Goal: Contribute content

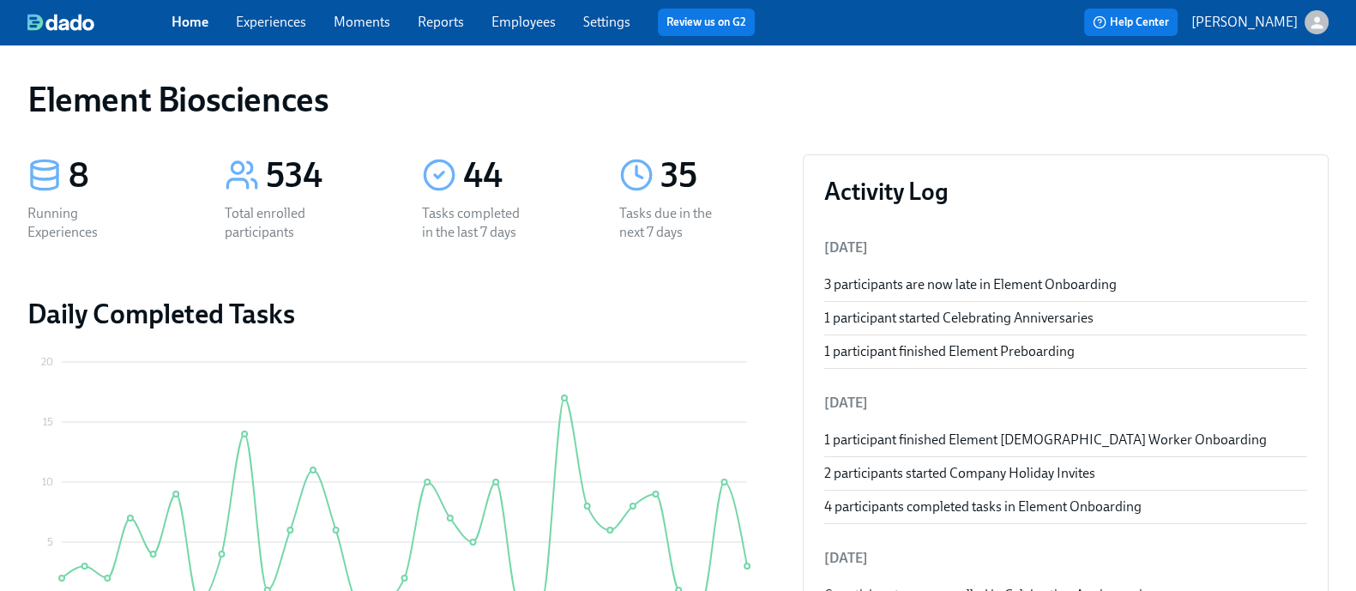
click at [287, 30] on span "Experiences" at bounding box center [271, 22] width 70 height 19
click at [287, 28] on link "Experiences" at bounding box center [271, 22] width 70 height 16
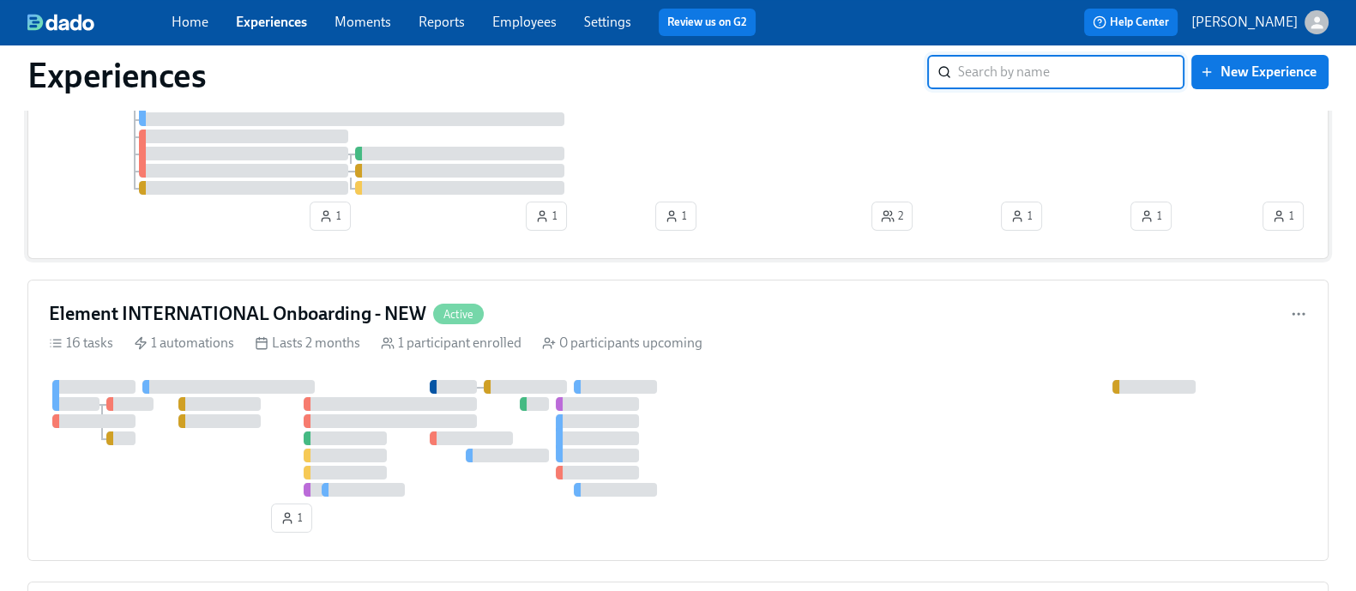
scroll to position [212, 0]
click at [594, 316] on div "Element INTERNATIONAL Onboarding - NEW Active" at bounding box center [678, 313] width 1258 height 26
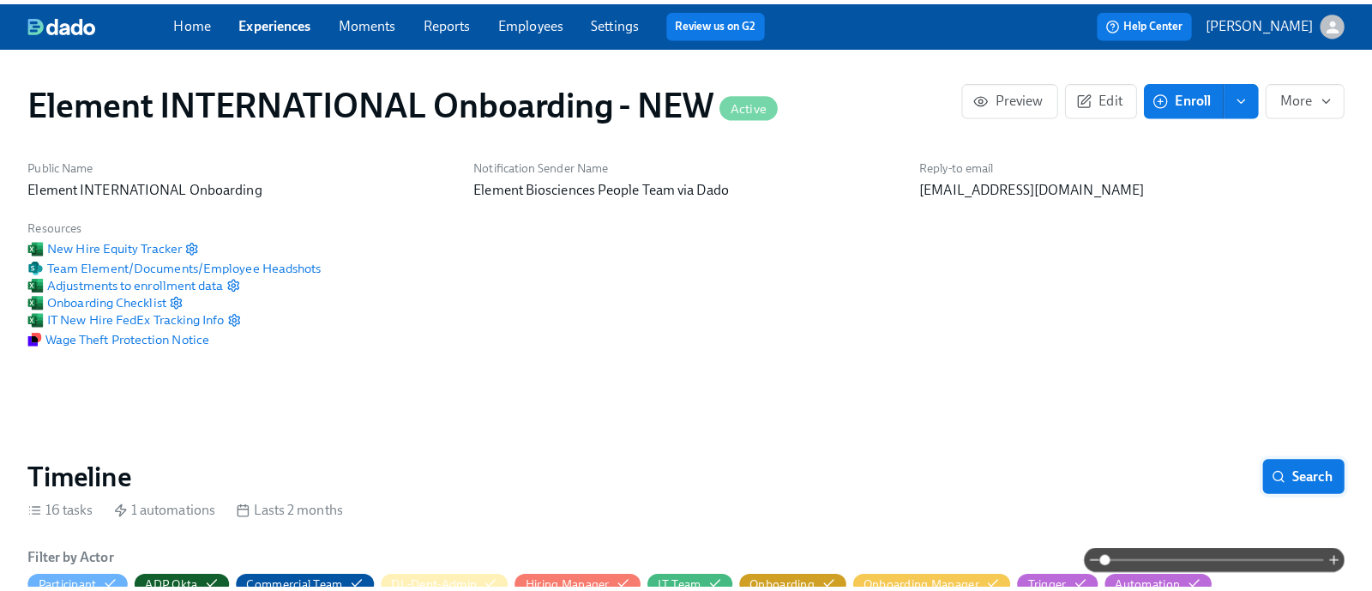
scroll to position [0, 2432]
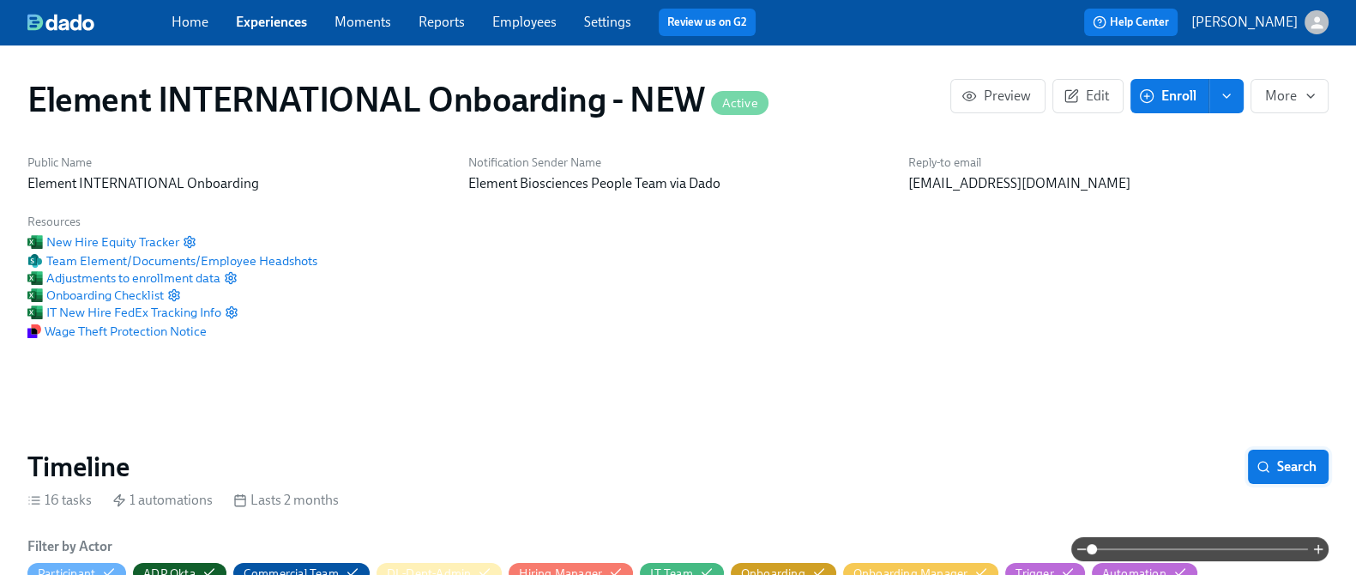
click at [1264, 464] on span "Search" at bounding box center [1288, 466] width 57 height 17
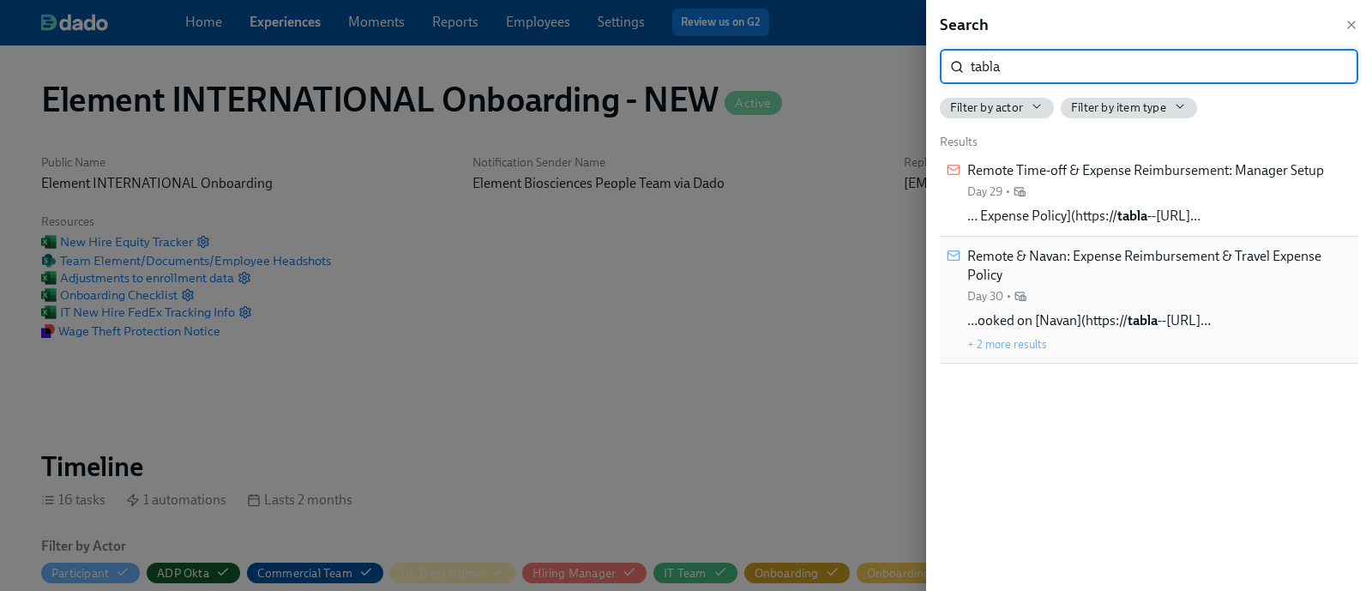
type input "tabla"
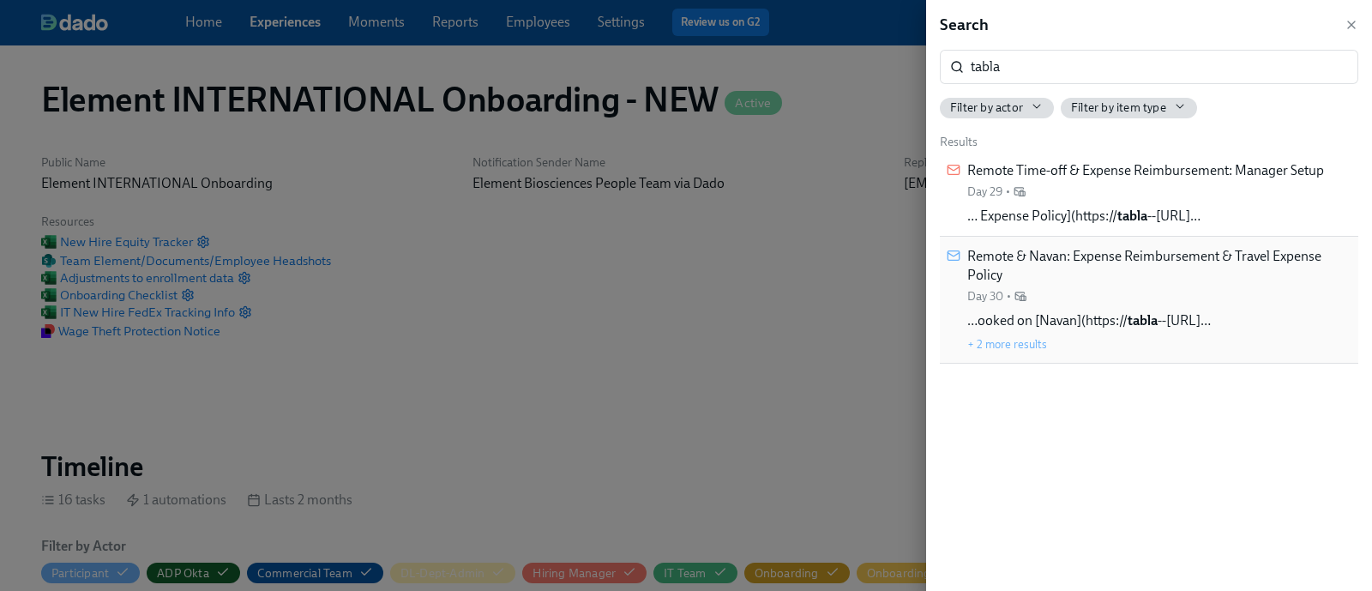
click at [1078, 306] on div "Remote & Navan: Expense Reimbursement & Travel Expense Policy Day 30 • …ooked o…" at bounding box center [1160, 300] width 384 height 106
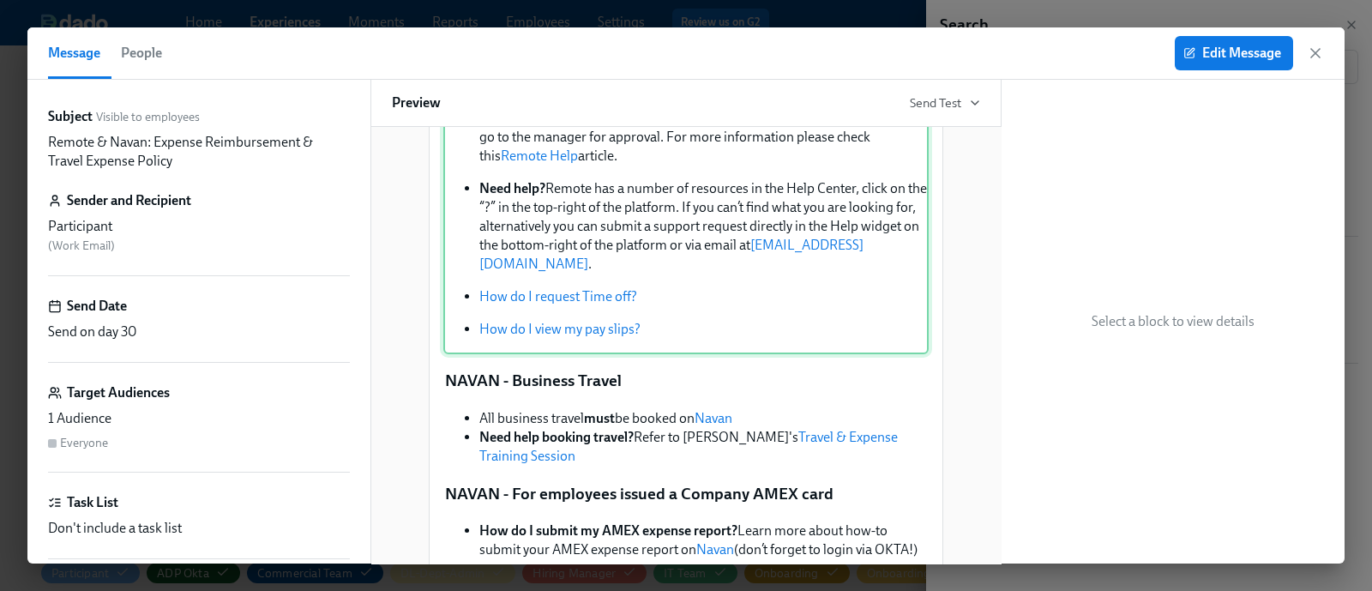
scroll to position [741, 0]
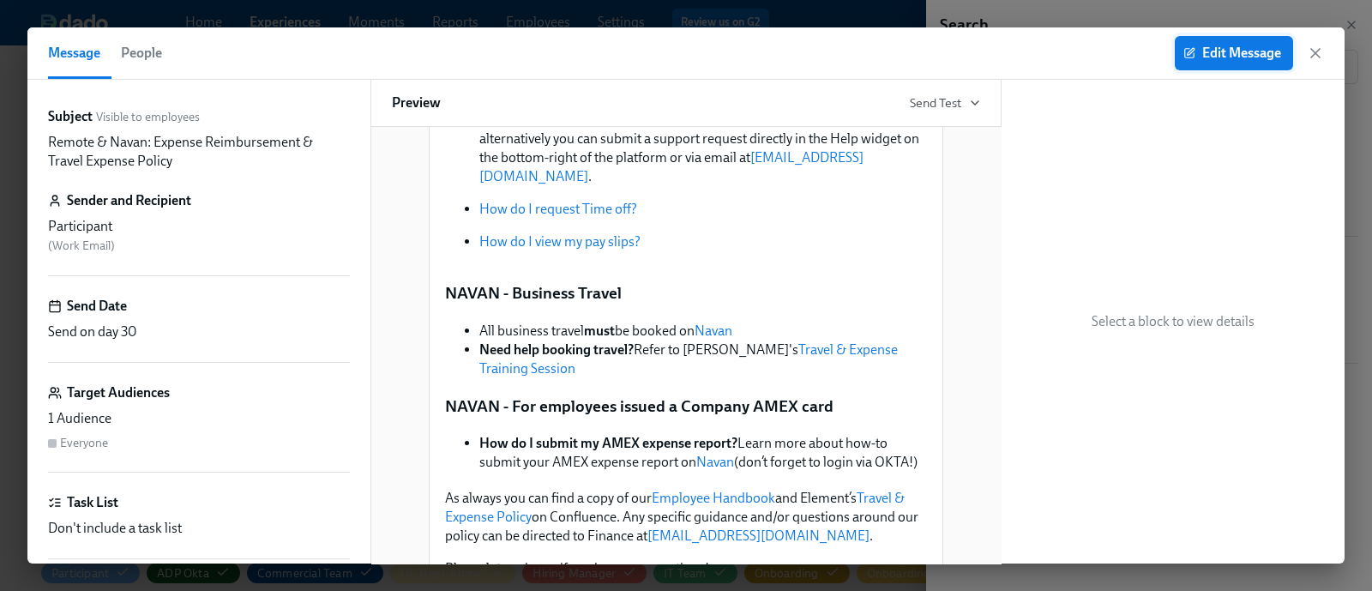
click at [1203, 49] on span "Edit Message" at bounding box center [1234, 53] width 94 height 17
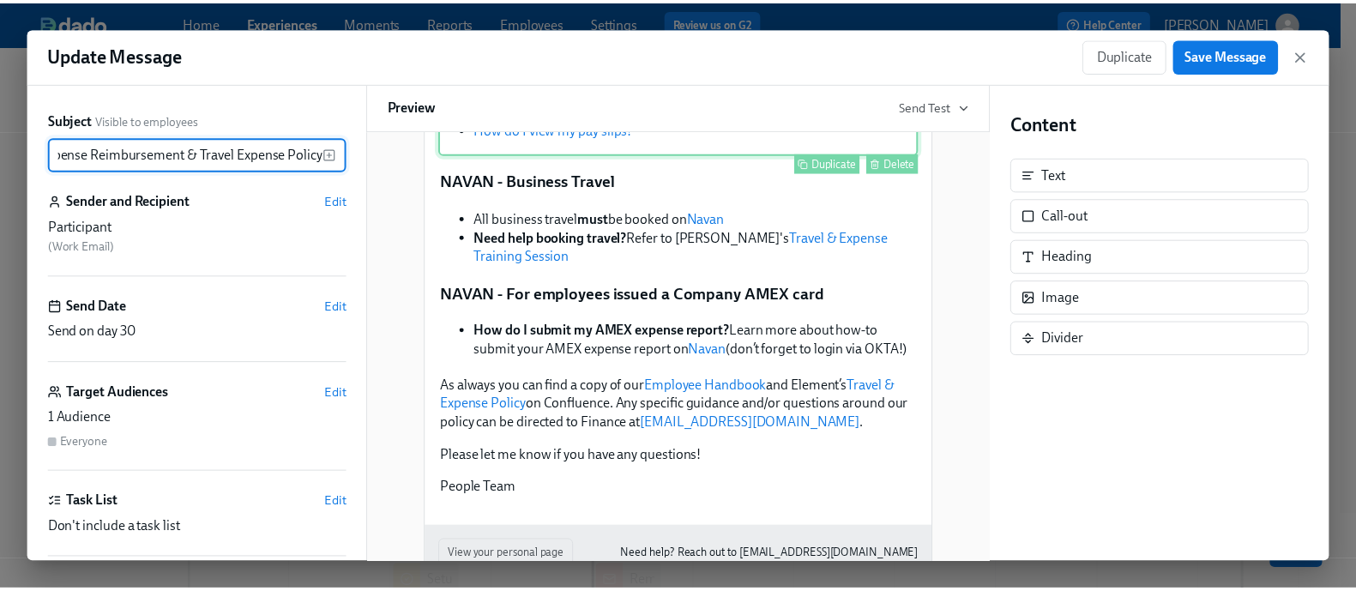
scroll to position [933, 0]
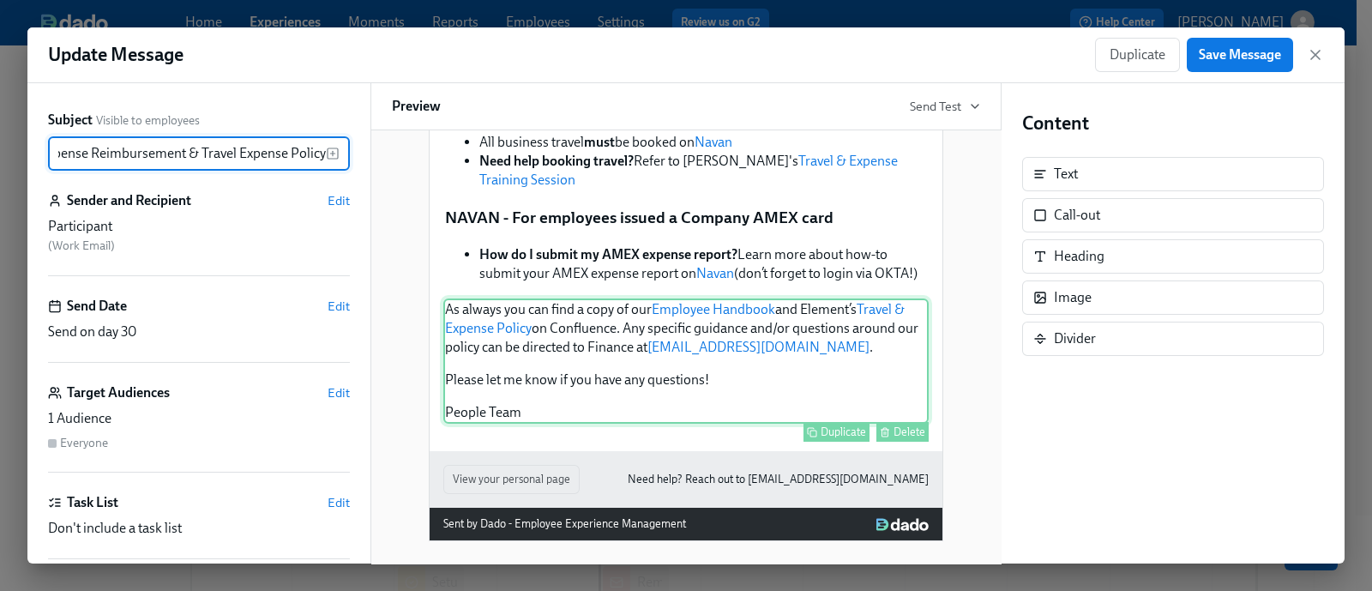
click at [587, 341] on div "As always you can find a copy of our Employee Handbook and Element’s Travel & E…" at bounding box center [686, 361] width 486 height 125
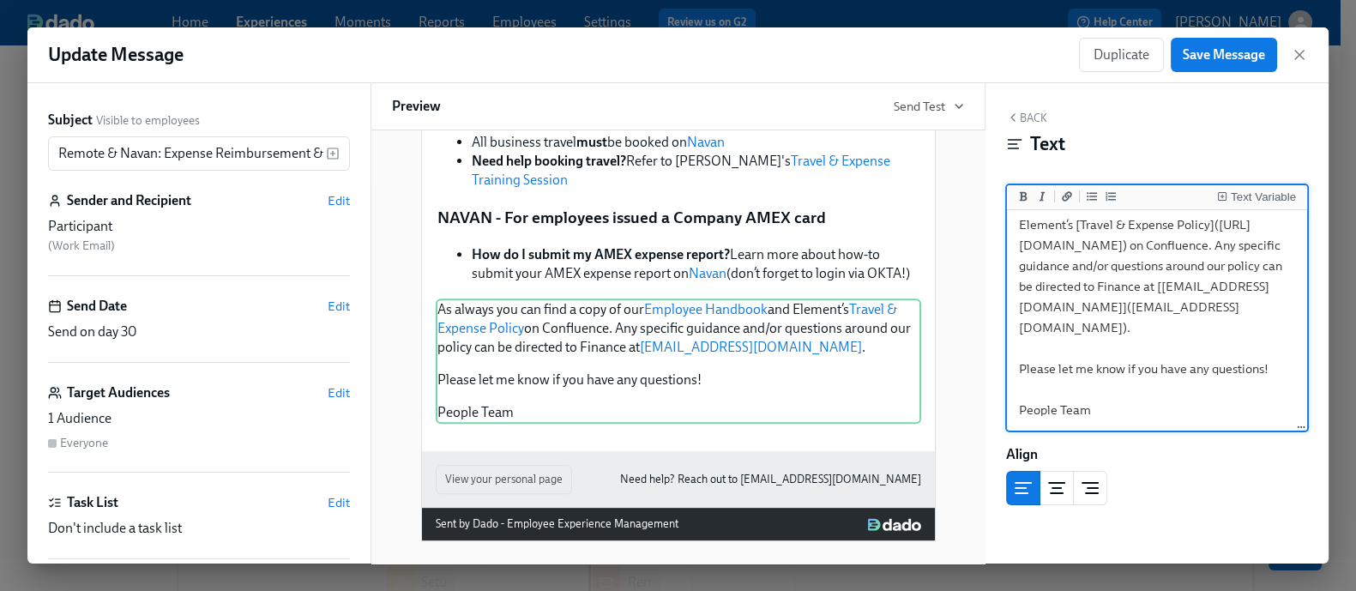
scroll to position [81, 0]
drag, startPoint x: 1023, startPoint y: 258, endPoint x: 1118, endPoint y: 317, distance: 112.1
click at [1118, 317] on textarea "As always you can find a copy of our [Employee Handbook]([URL][DOMAIN_NAME]) an…" at bounding box center [1156, 297] width 293 height 264
